Goal: Communication & Community: Answer question/provide support

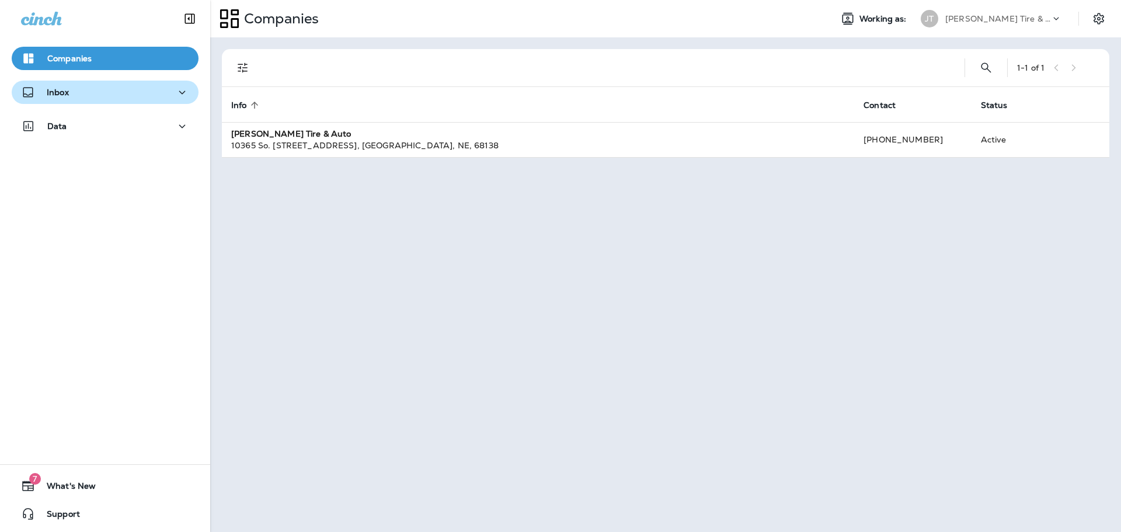
click at [123, 85] on div "Inbox" at bounding box center [105, 92] width 168 height 15
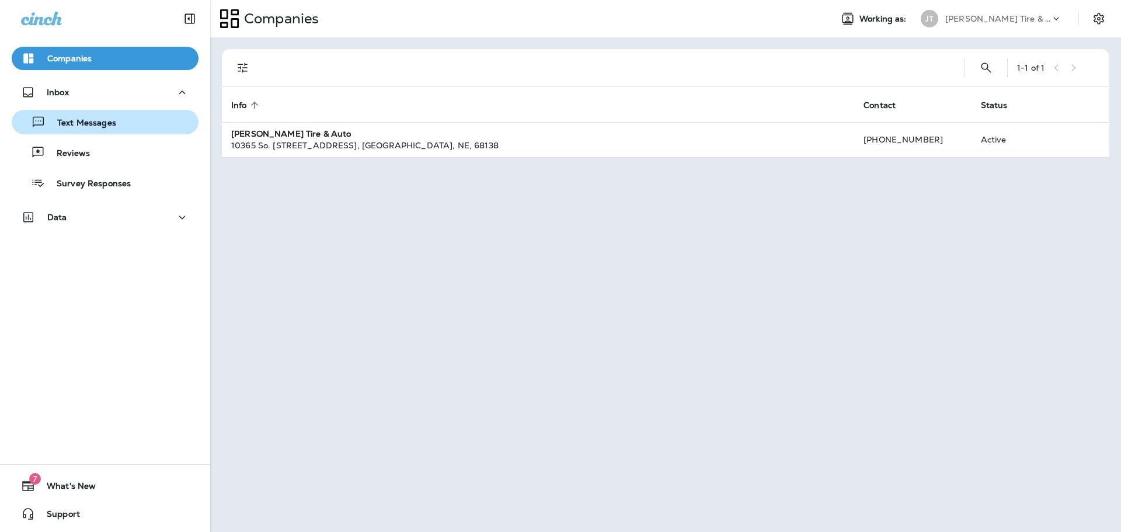
click at [143, 115] on div "Text Messages" at bounding box center [105, 122] width 178 height 18
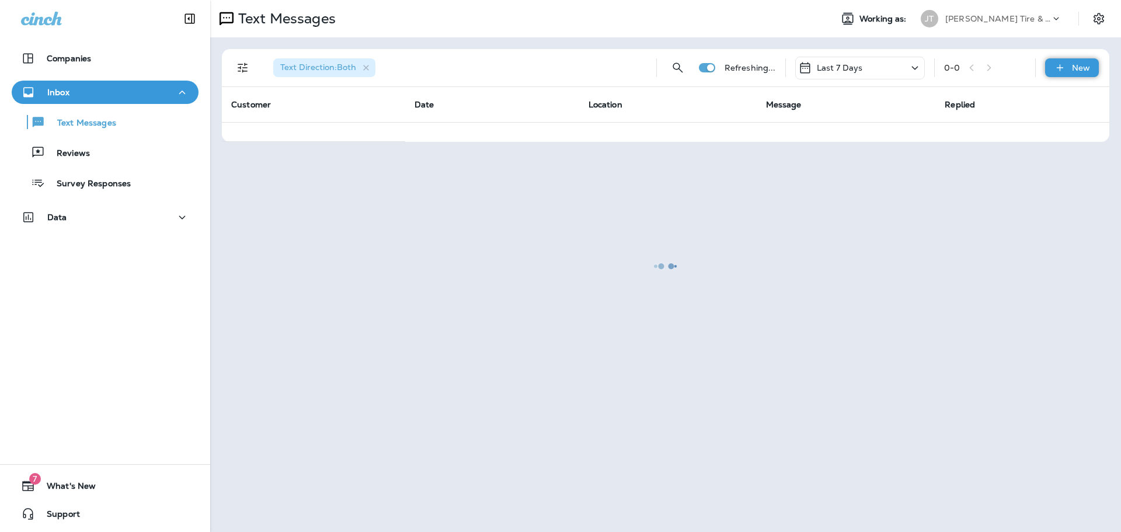
click at [1060, 74] on div "New" at bounding box center [1072, 67] width 54 height 19
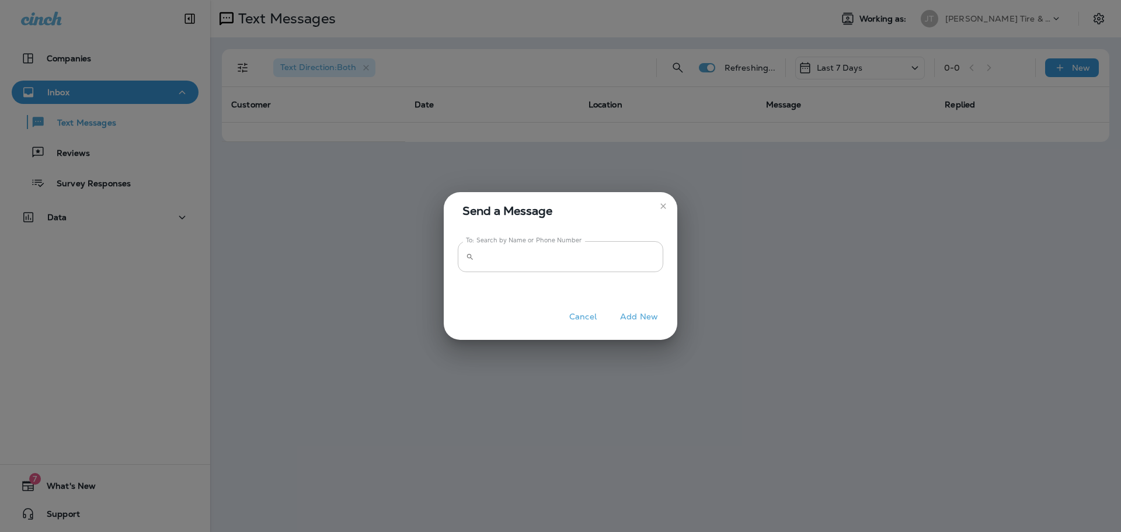
click at [501, 263] on input "To: Search by Name or Phone Number" at bounding box center [571, 256] width 185 height 31
type input "********"
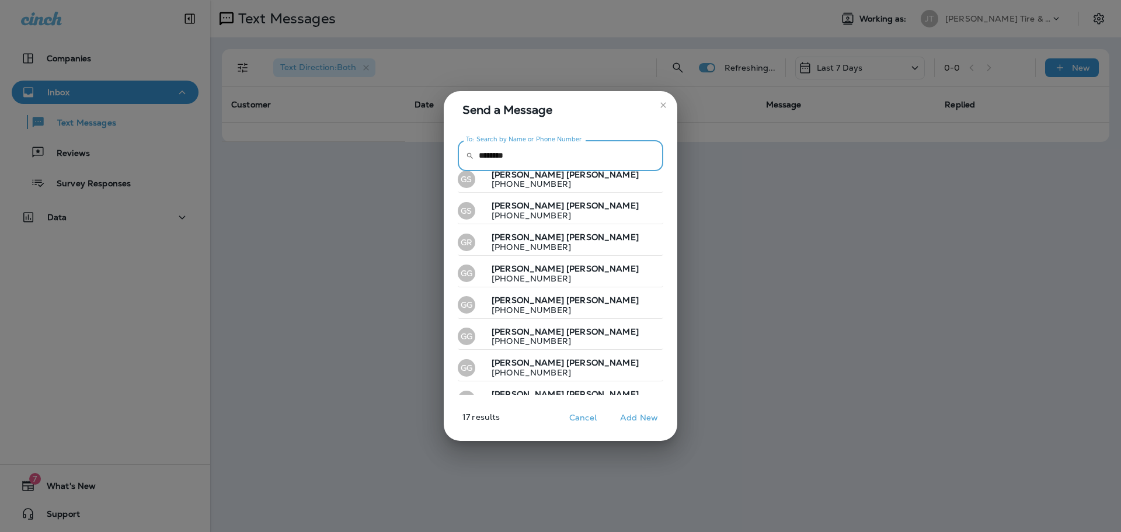
scroll to position [292, 0]
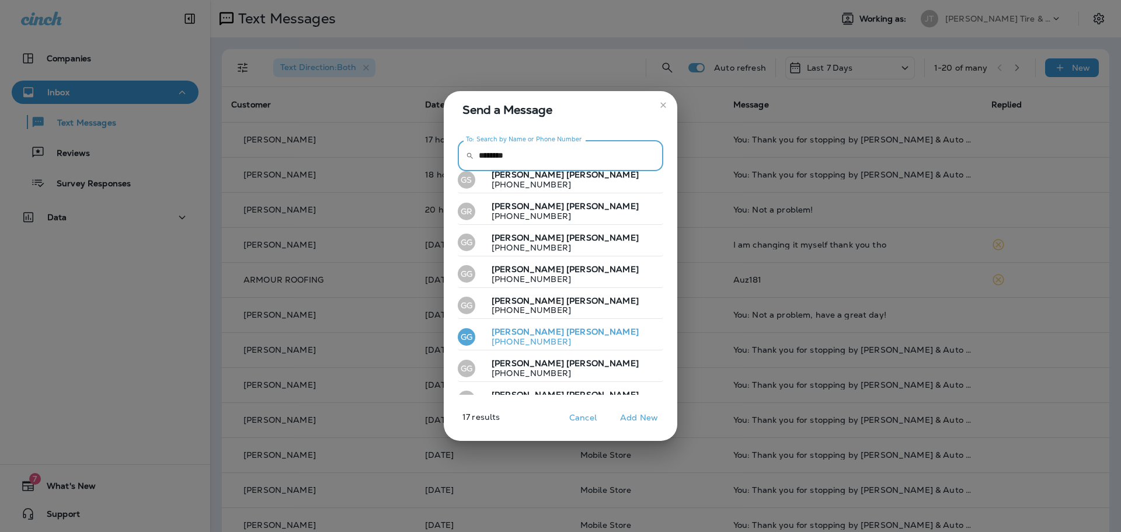
click at [579, 328] on button "GG [PERSON_NAME] [PHONE_NUMBER]" at bounding box center [561, 337] width 206 height 27
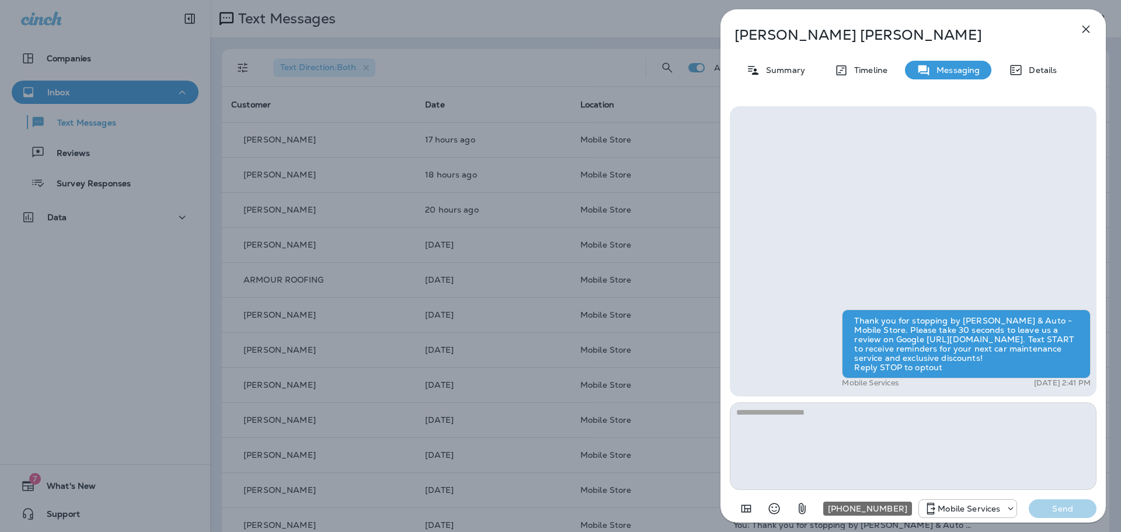
click at [975, 515] on div "Mobile Services" at bounding box center [968, 509] width 98 height 14
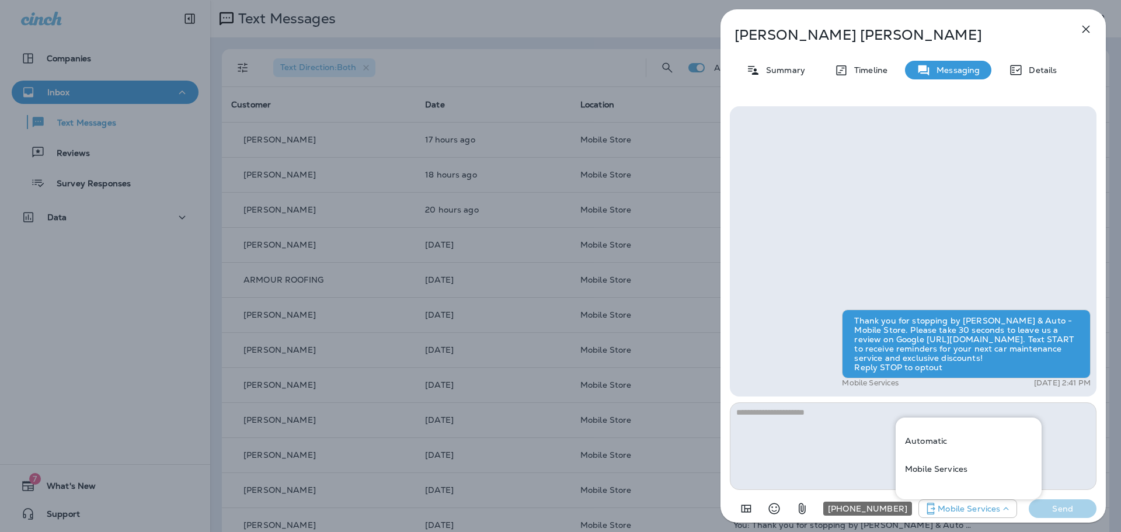
click at [985, 509] on p "Mobile Services" at bounding box center [969, 508] width 62 height 9
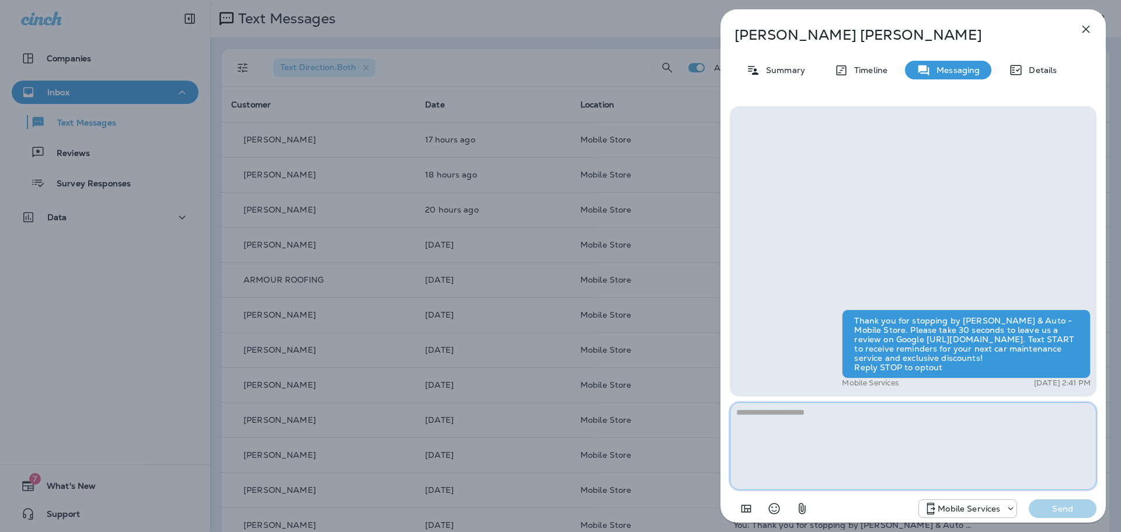
click at [982, 465] on textarea at bounding box center [913, 446] width 367 height 88
click at [777, 37] on p "[PERSON_NAME]" at bounding box center [894, 35] width 319 height 16
click at [1017, 68] on icon at bounding box center [1016, 70] width 14 height 14
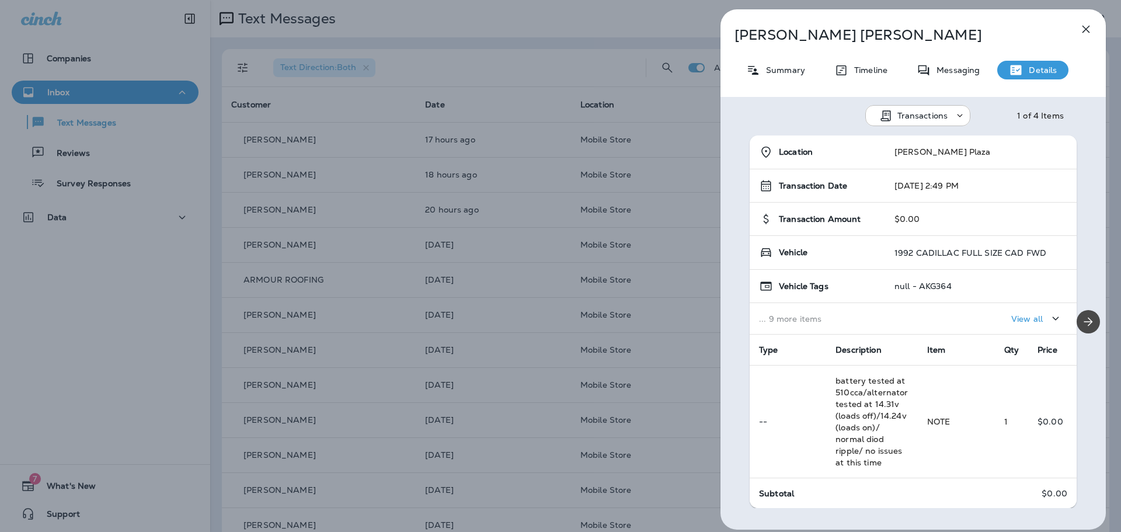
click at [797, 74] on p "Summary" at bounding box center [782, 69] width 45 height 9
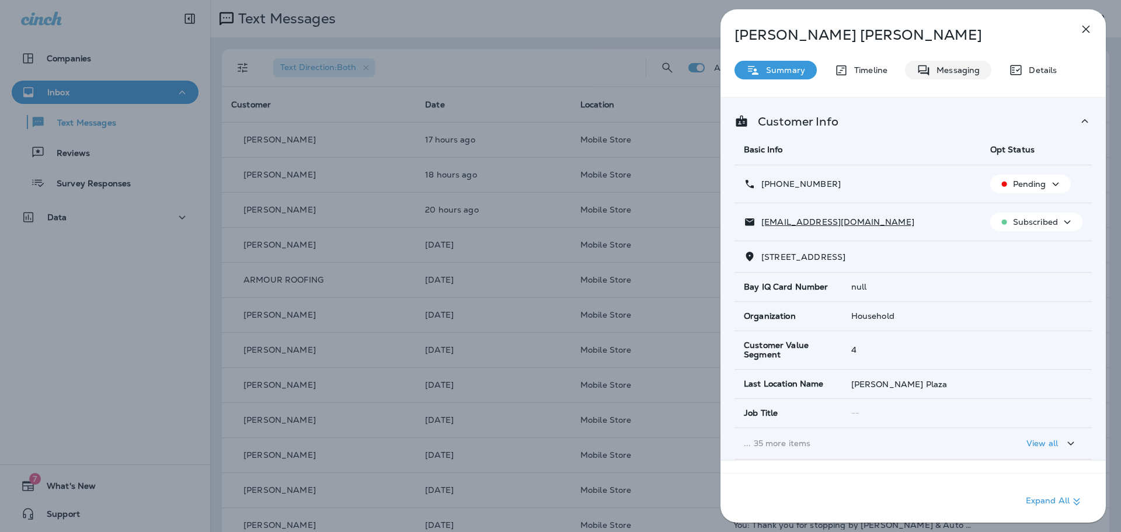
click at [902, 75] on div "Summary Timeline Messaging Details" at bounding box center [913, 70] width 385 height 19
click at [866, 72] on p "Timeline" at bounding box center [868, 69] width 39 height 9
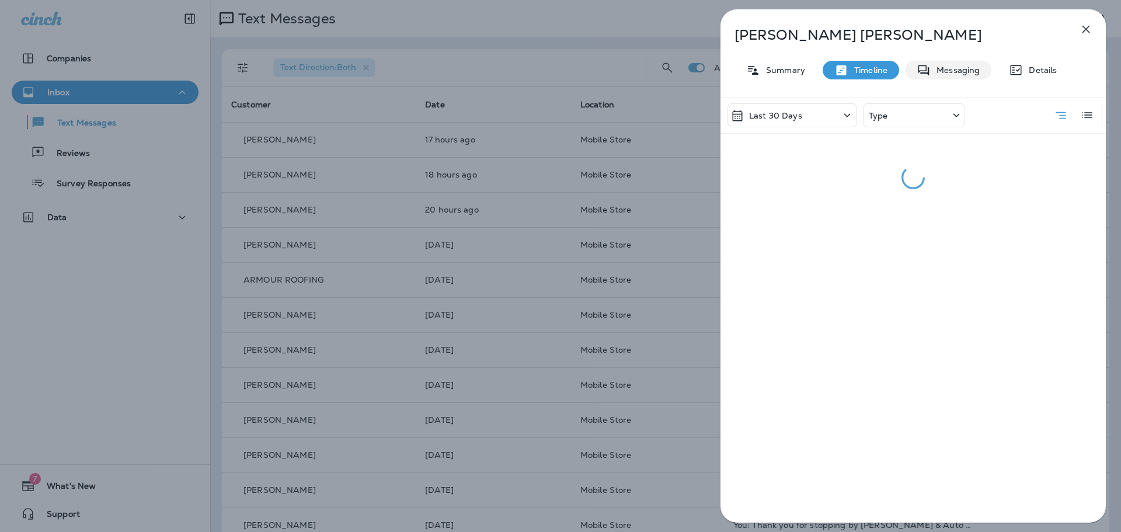
click at [930, 70] on div "Messaging" at bounding box center [948, 70] width 86 height 19
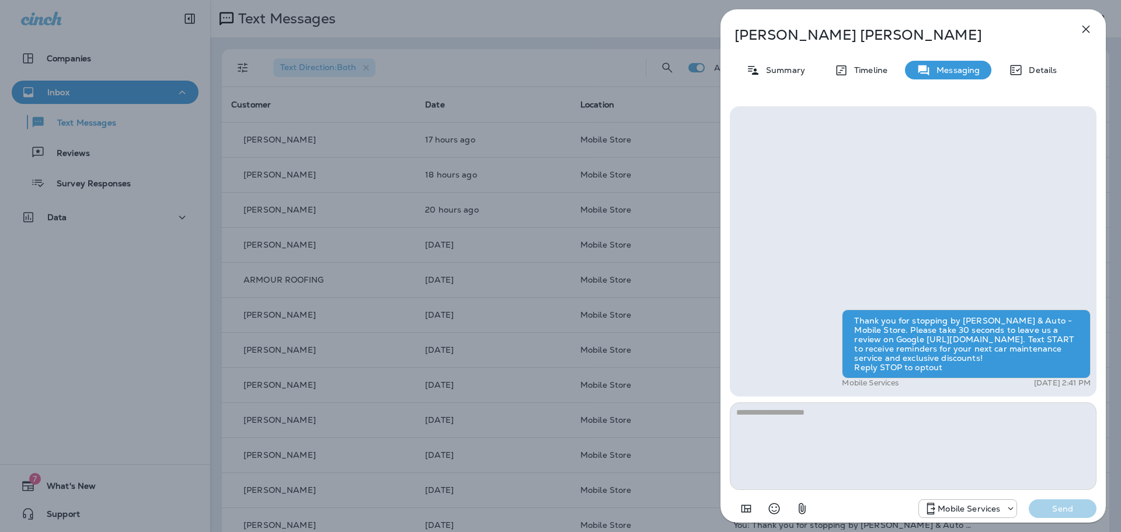
click at [915, 433] on textarea at bounding box center [913, 446] width 367 height 88
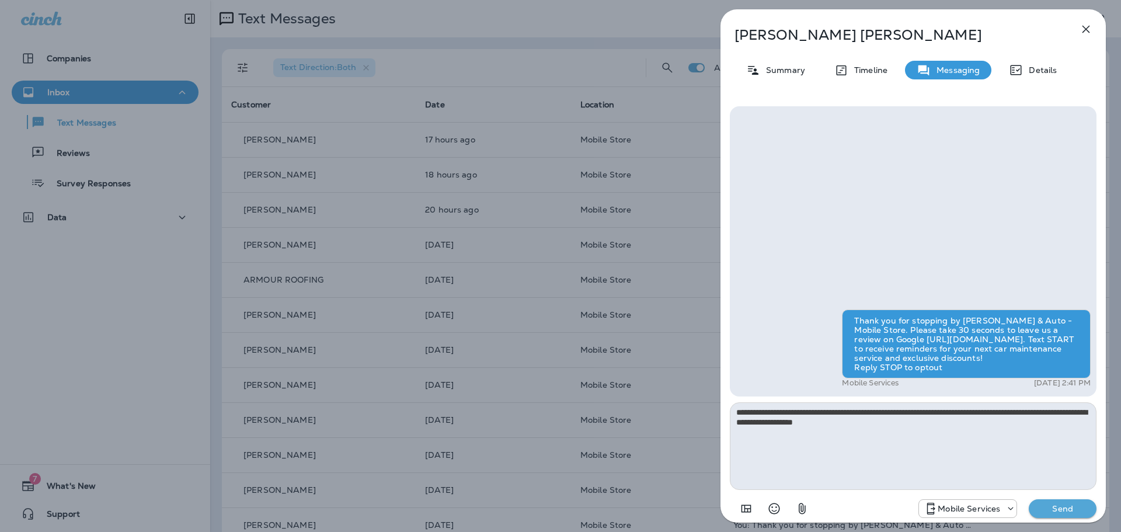
type textarea "**********"
click at [1053, 508] on p "Send" at bounding box center [1062, 508] width 49 height 11
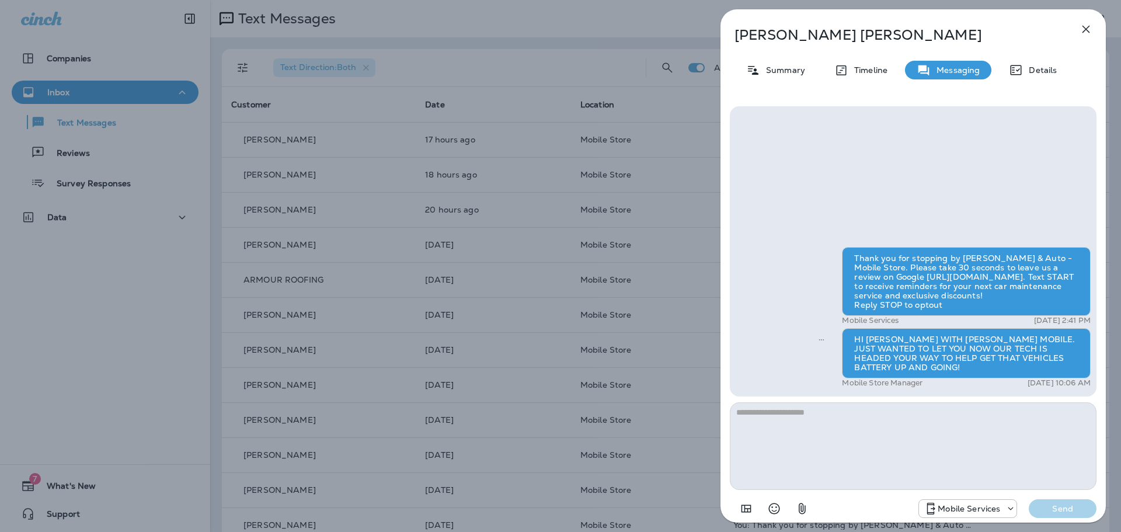
click at [1081, 33] on icon "button" at bounding box center [1086, 29] width 14 height 14
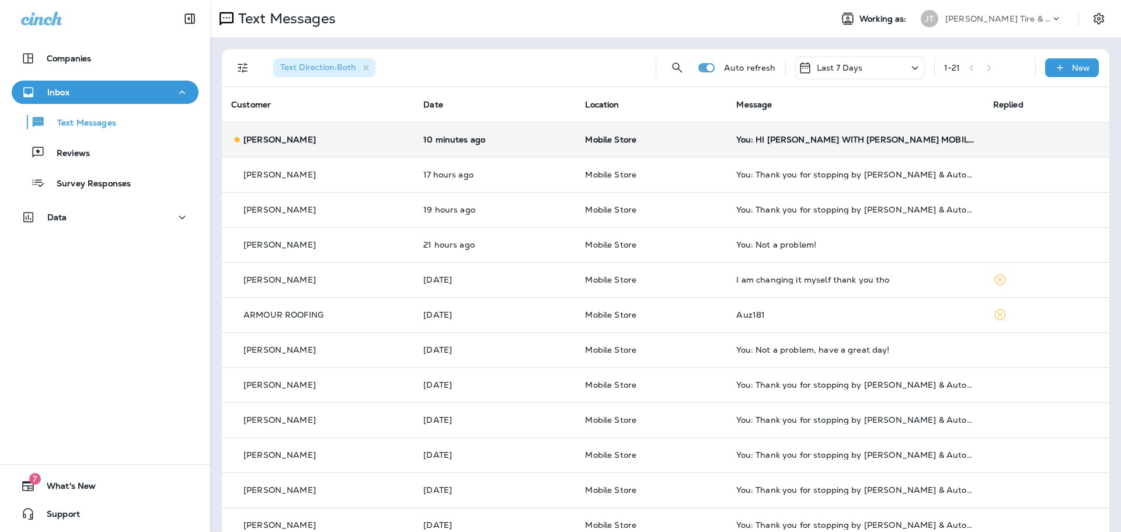
click at [387, 144] on div "[PERSON_NAME]" at bounding box center [317, 140] width 173 height 12
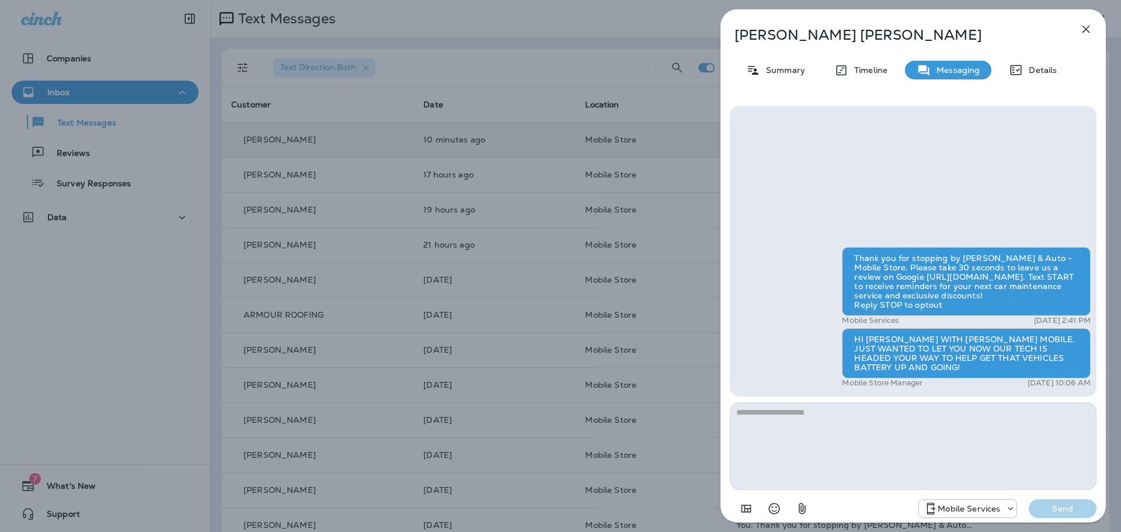
click at [1093, 24] on icon "button" at bounding box center [1086, 29] width 14 height 14
